Goal: Task Accomplishment & Management: Use online tool/utility

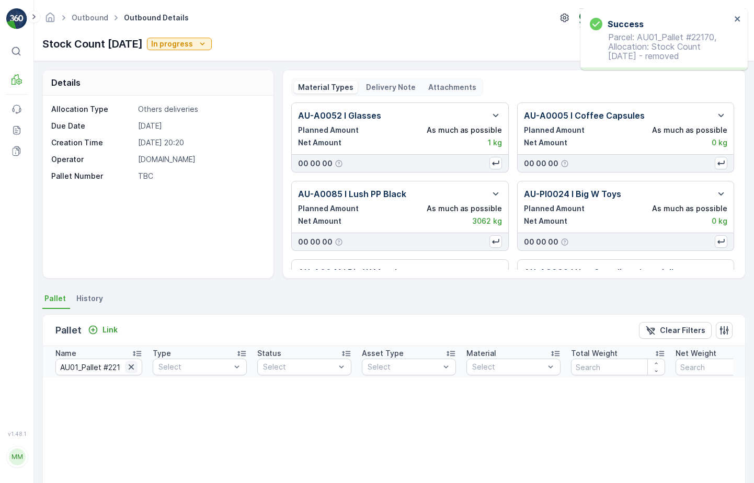
click at [133, 366] on icon "button" at bounding box center [131, 367] width 10 height 10
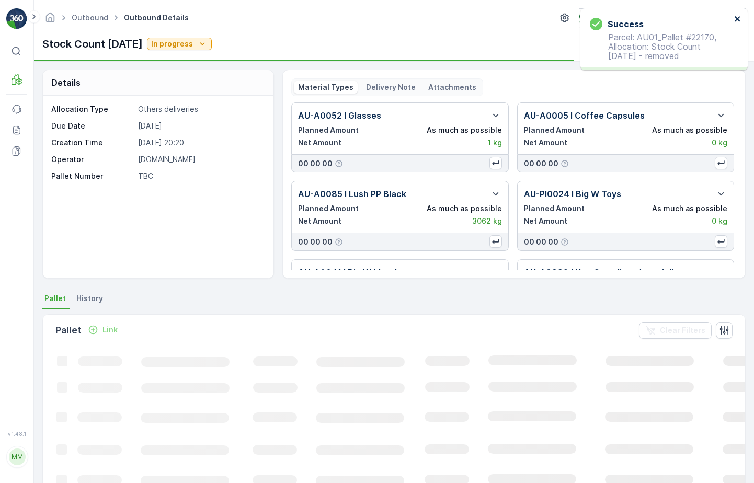
click at [738, 19] on icon "close" at bounding box center [736, 18] width 5 height 5
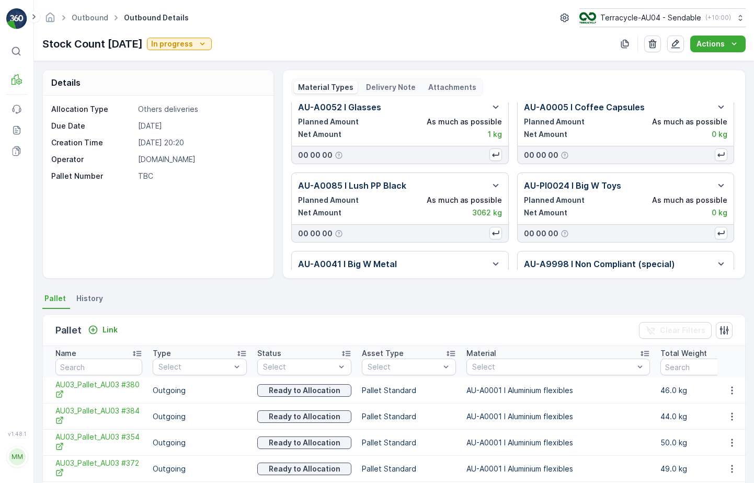
scroll to position [11, 0]
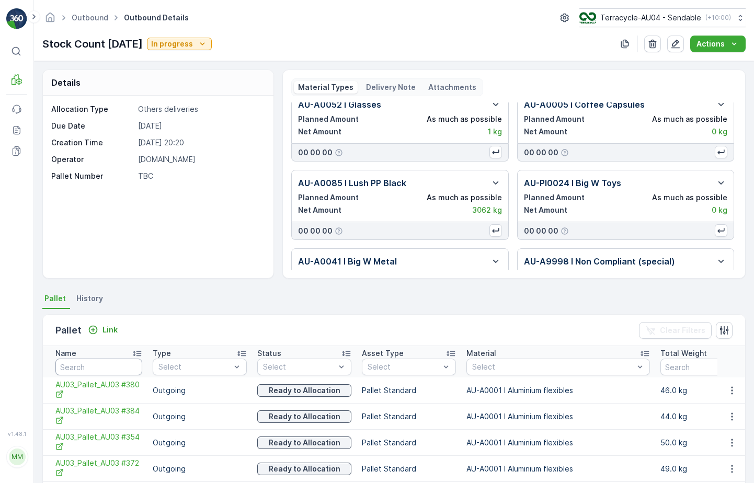
click at [118, 369] on input "text" at bounding box center [98, 367] width 87 height 17
type input "21605"
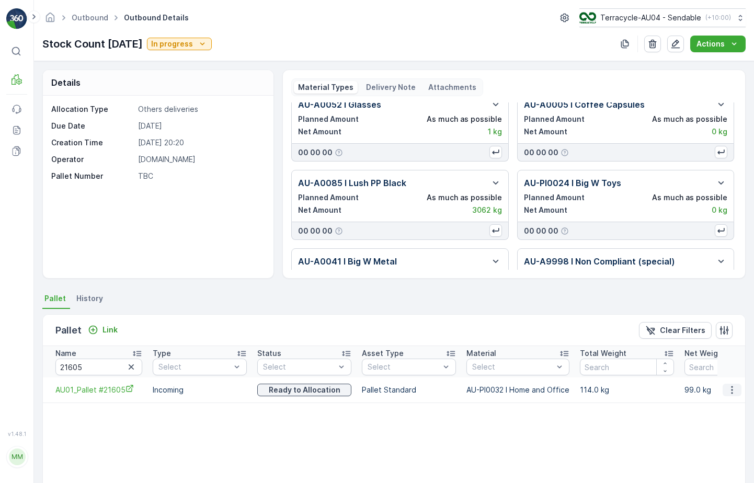
click at [735, 396] on button "button" at bounding box center [731, 390] width 19 height 13
click at [725, 422] on span "Unlink Pallet" at bounding box center [710, 425] width 42 height 10
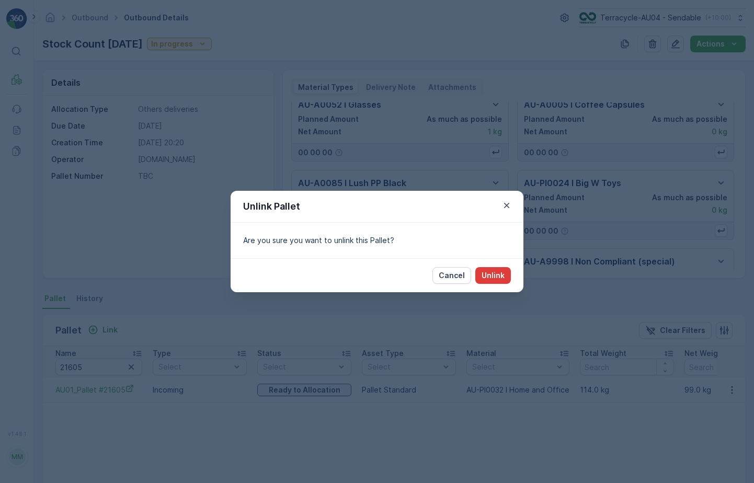
click at [500, 282] on button "Unlink" at bounding box center [493, 275] width 36 height 17
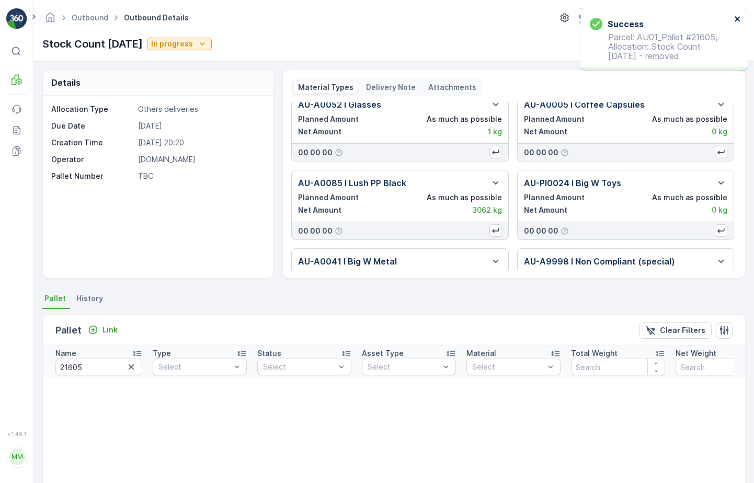
click at [739, 22] on icon "close" at bounding box center [737, 19] width 7 height 8
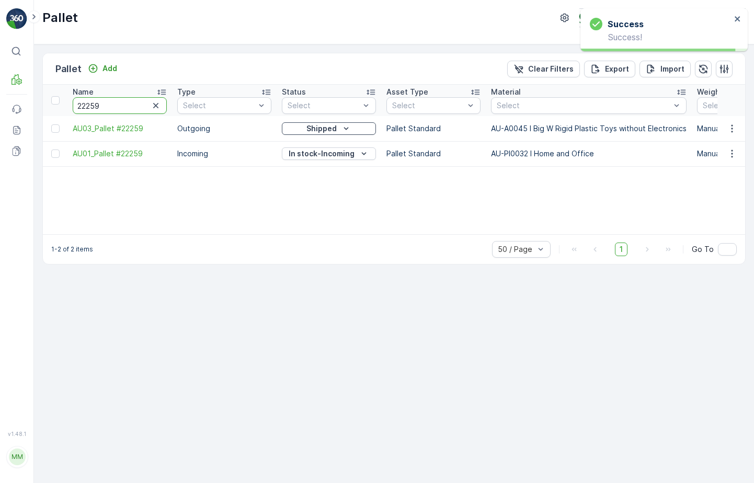
click at [98, 100] on input "22259" at bounding box center [120, 105] width 94 height 17
click at [98, 99] on input "22259" at bounding box center [120, 105] width 94 height 17
type input "21605"
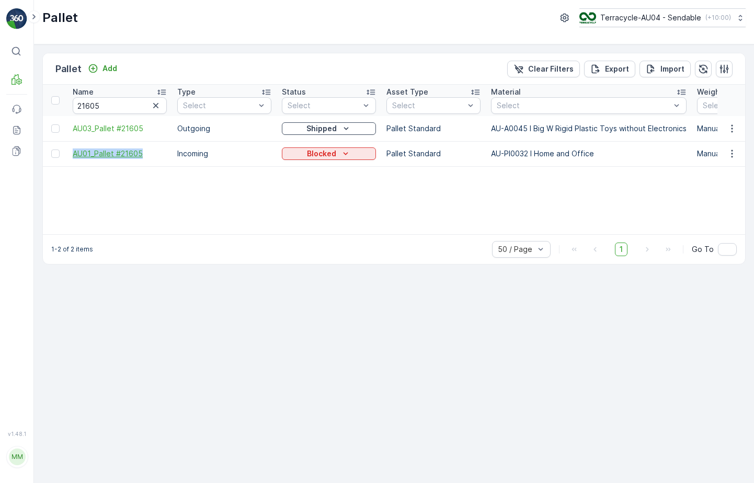
drag, startPoint x: 68, startPoint y: 158, endPoint x: 145, endPoint y: 156, distance: 76.9
click at [145, 156] on td "AU01_Pallet #21605" at bounding box center [119, 153] width 105 height 25
copy span "AU01_Pallet #21605"
click at [325, 158] on p "Blocked" at bounding box center [321, 153] width 29 height 10
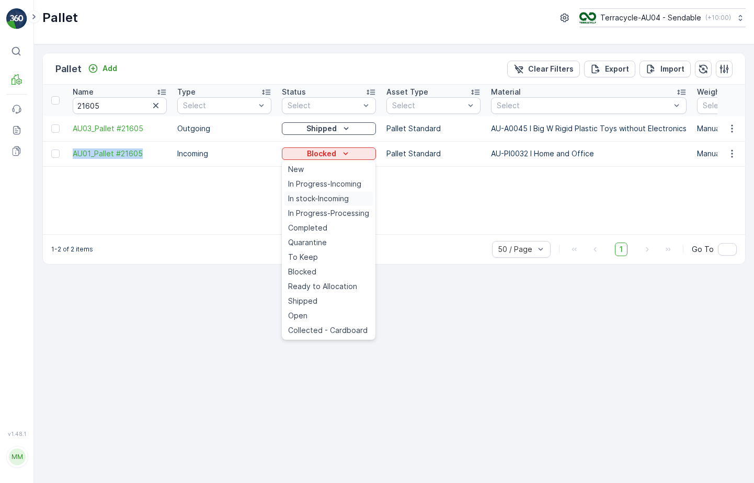
click at [344, 205] on div "In stock-Incoming" at bounding box center [328, 198] width 89 height 15
